Goal: Find specific page/section: Find specific page/section

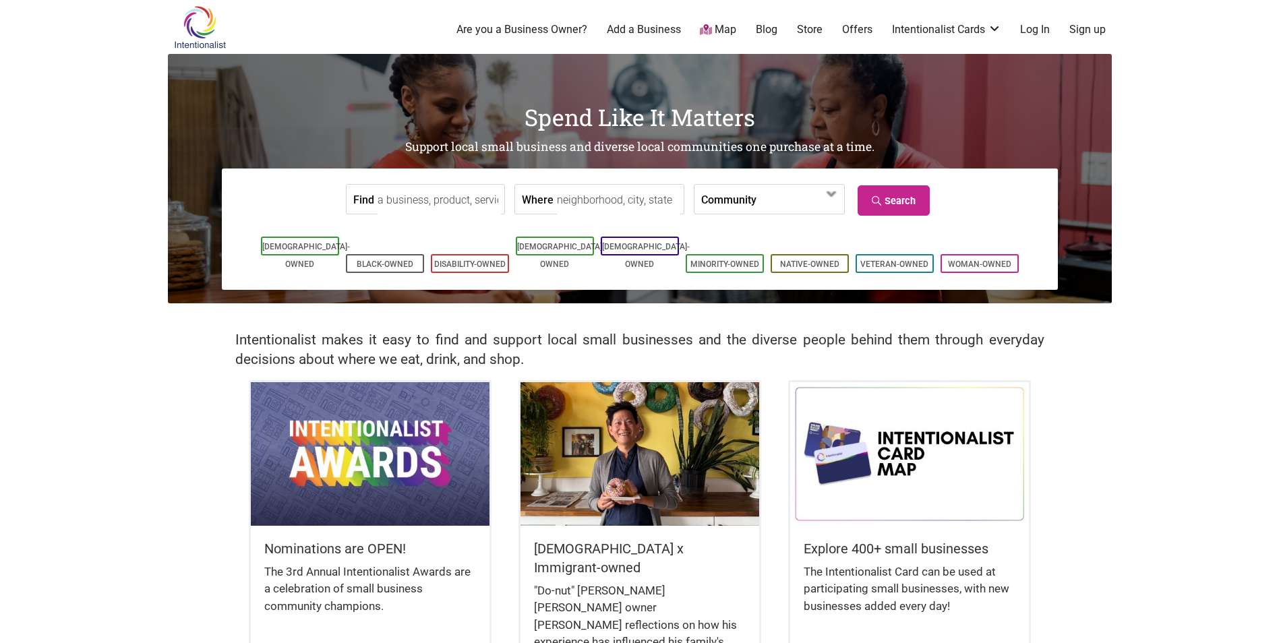
click at [431, 210] on input "Find" at bounding box center [439, 200] width 123 height 30
click at [467, 227] on div "Bantaba African Restaurant" at bounding box center [476, 231] width 194 height 26
type input "Bantaba African Restaurant"
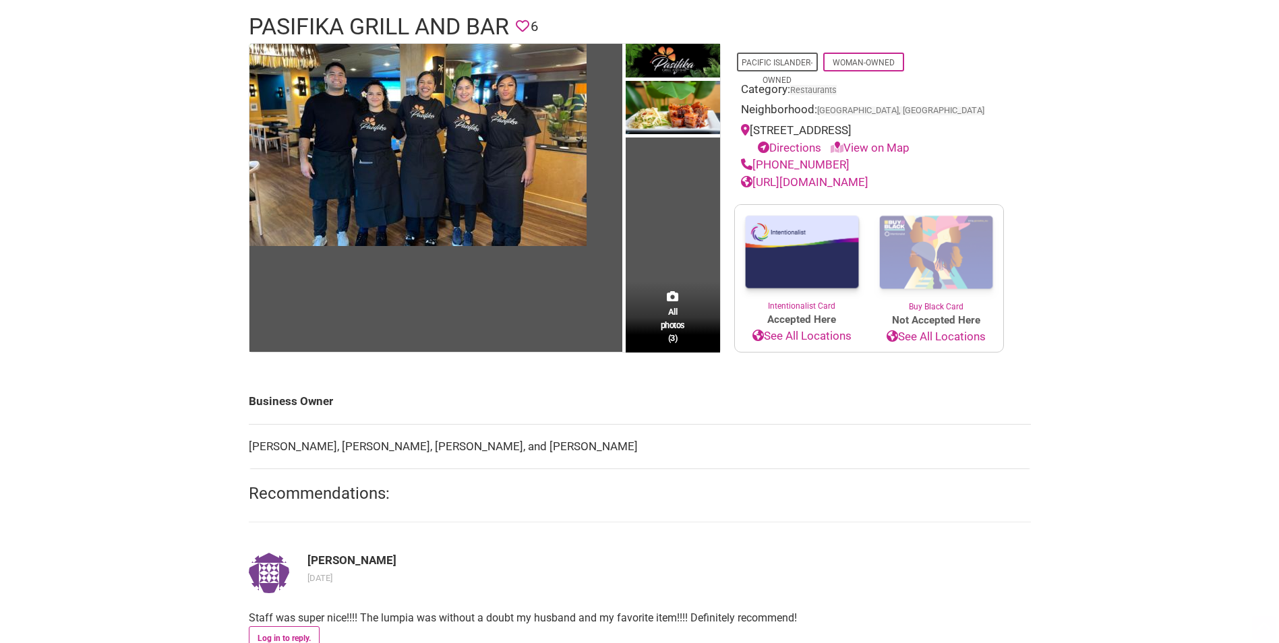
scroll to position [135, 0]
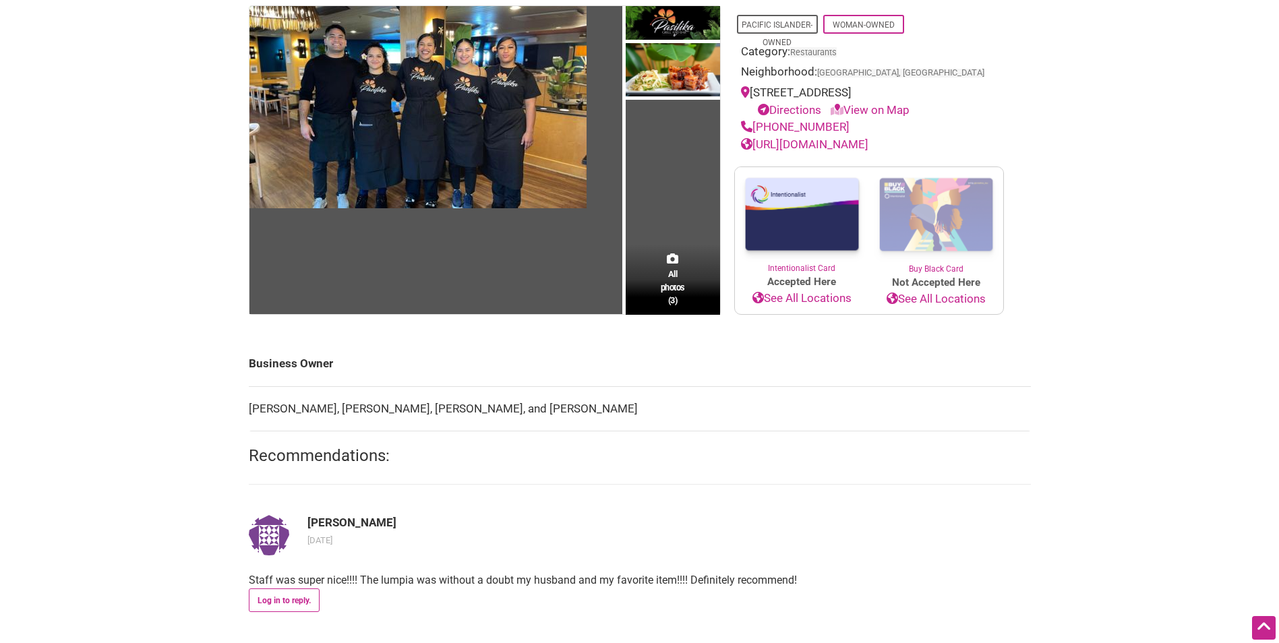
click at [825, 145] on link "[URL][DOMAIN_NAME]" at bounding box center [804, 144] width 127 height 13
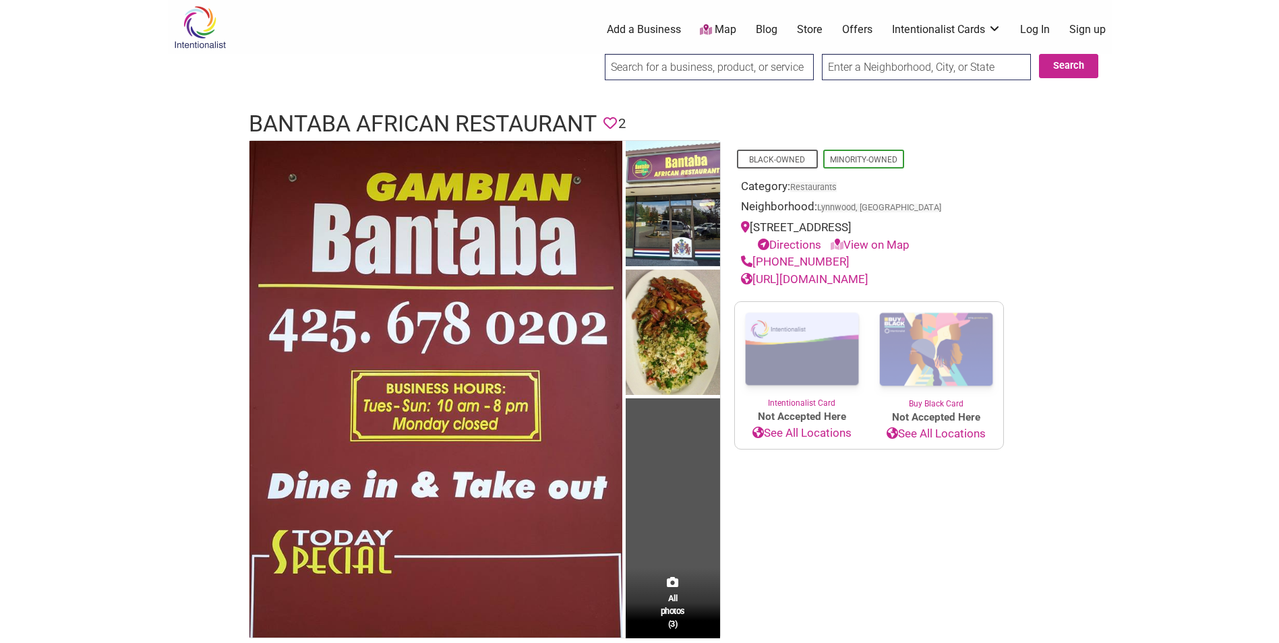
click at [853, 278] on link "[URL][DOMAIN_NAME]" at bounding box center [804, 278] width 127 height 13
click at [691, 545] on td "All photos (3)" at bounding box center [673, 390] width 94 height 498
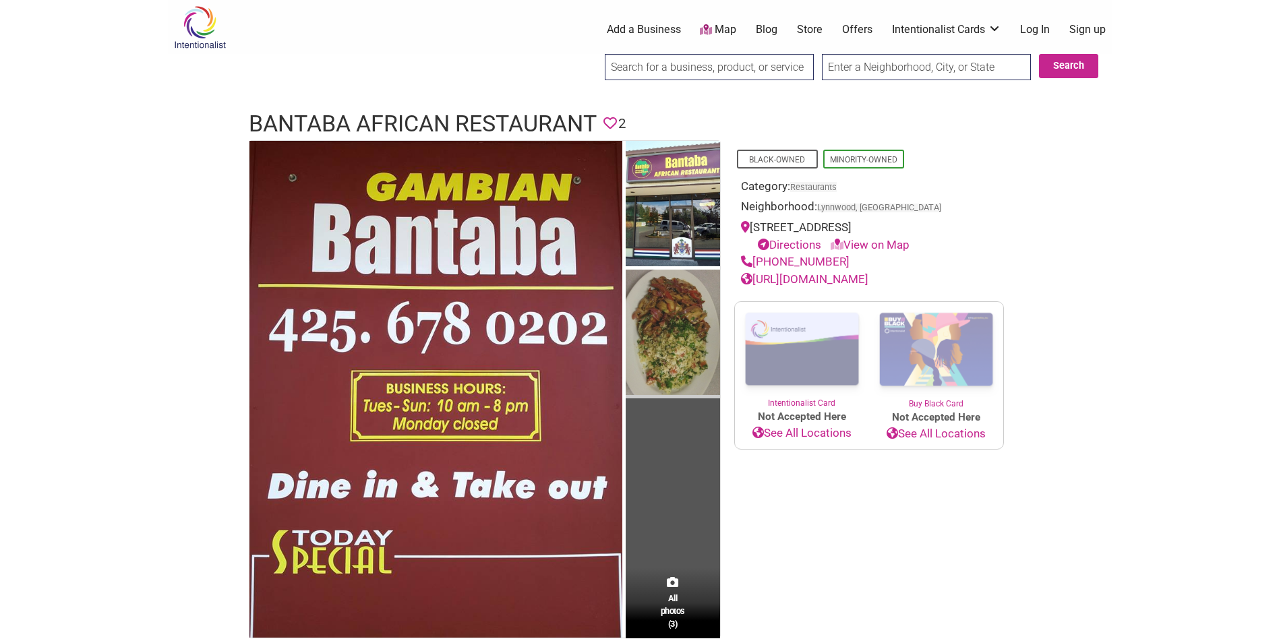
click at [675, 296] on img at bounding box center [673, 334] width 94 height 129
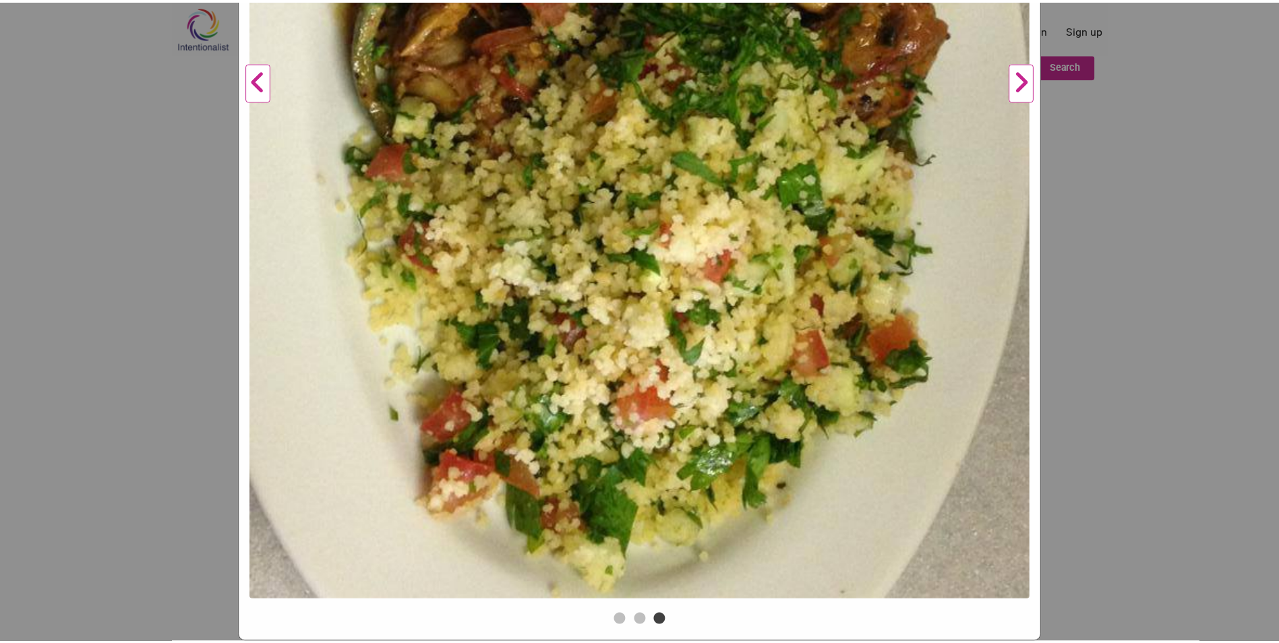
scroll to position [90, 0]
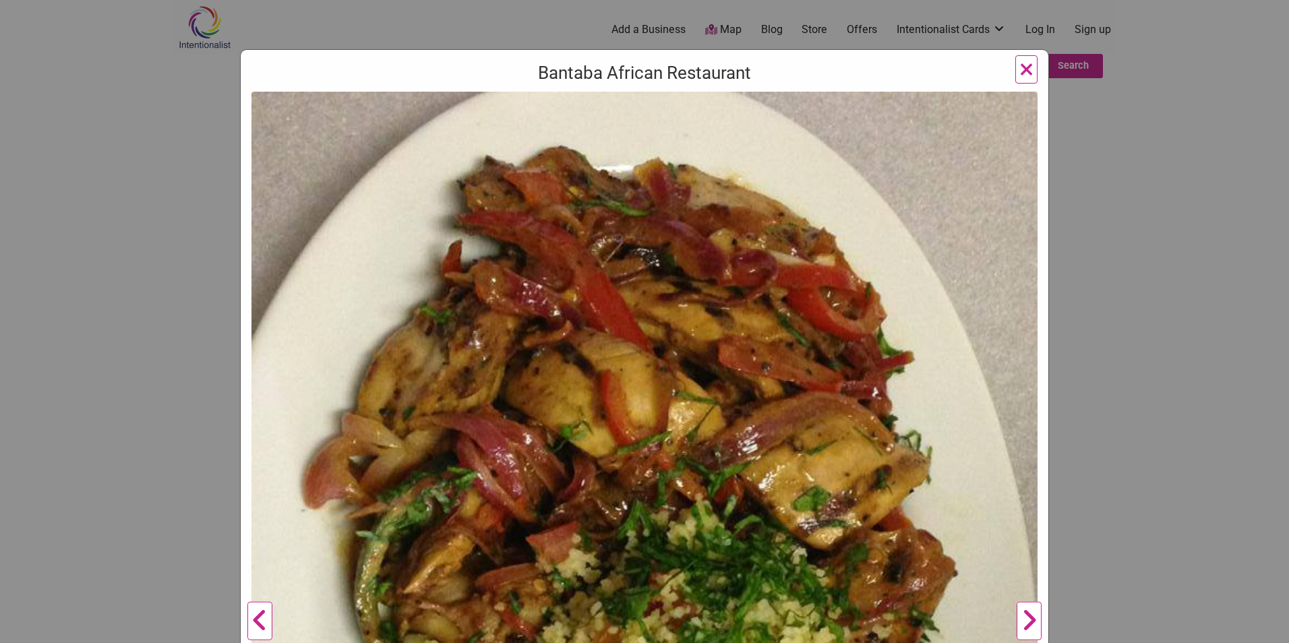
click at [1019, 76] on span "×" at bounding box center [1026, 69] width 14 height 32
